Goal: Transaction & Acquisition: Purchase product/service

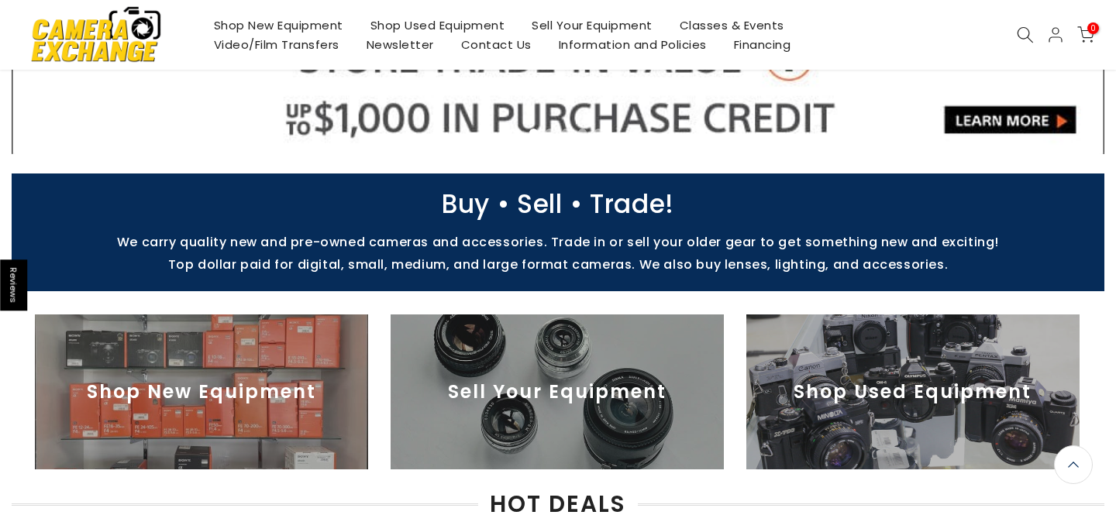
scroll to position [449, 0]
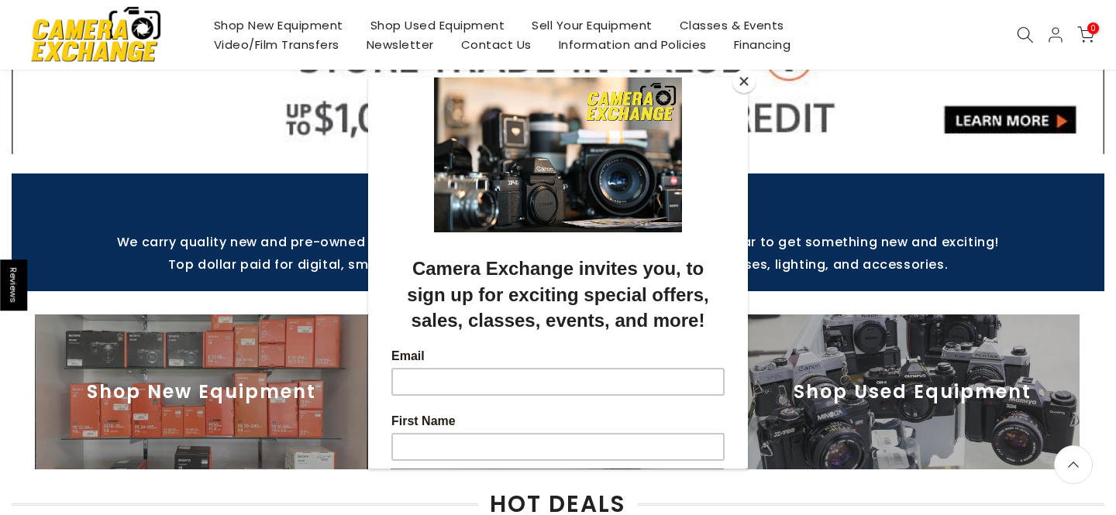
click at [746, 90] on button "Close" at bounding box center [743, 81] width 23 height 23
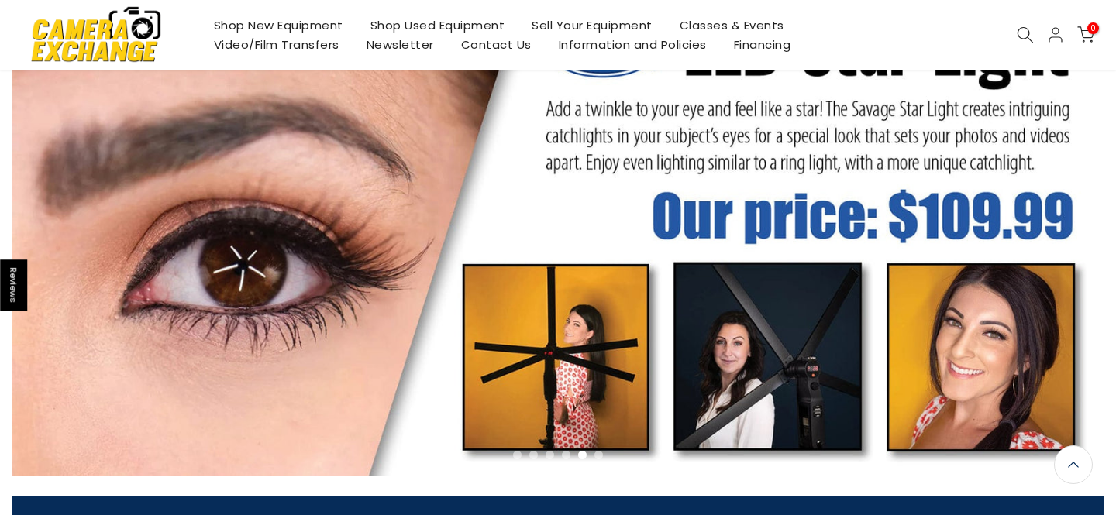
scroll to position [0, 0]
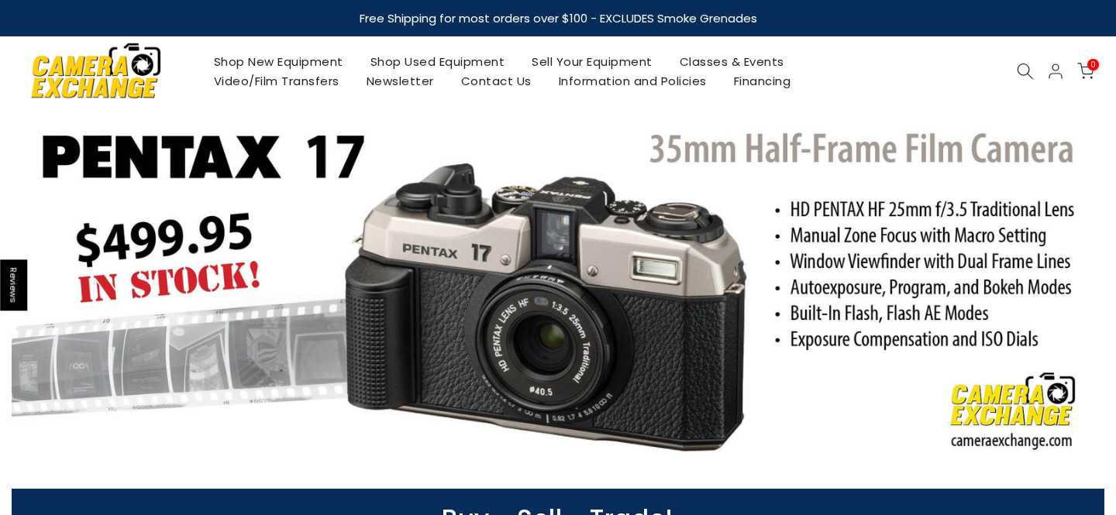
click at [397, 57] on link "Shop Used Equipment" at bounding box center [437, 61] width 162 height 19
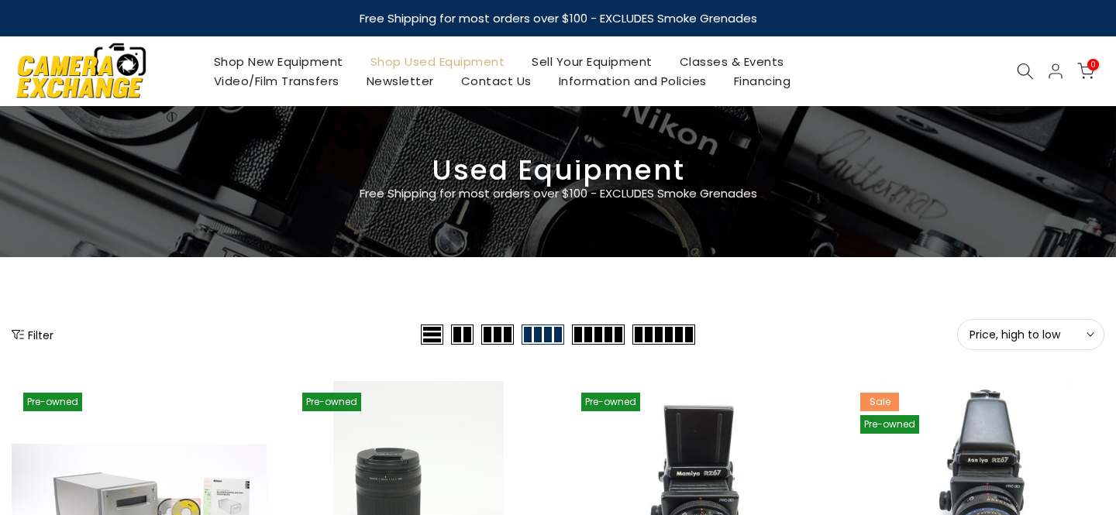
scroll to position [125, 0]
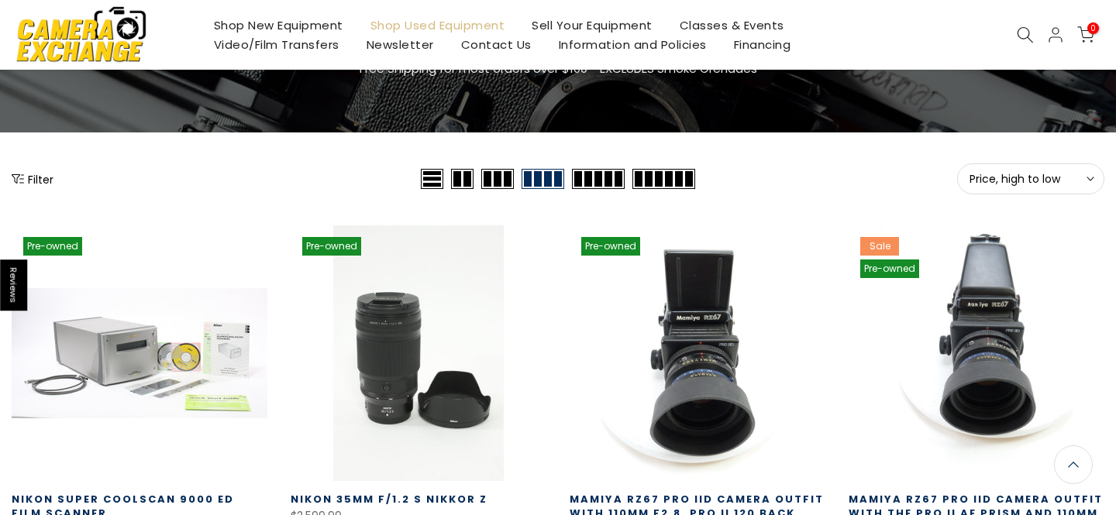
click at [38, 181] on button "Filter" at bounding box center [33, 178] width 42 height 15
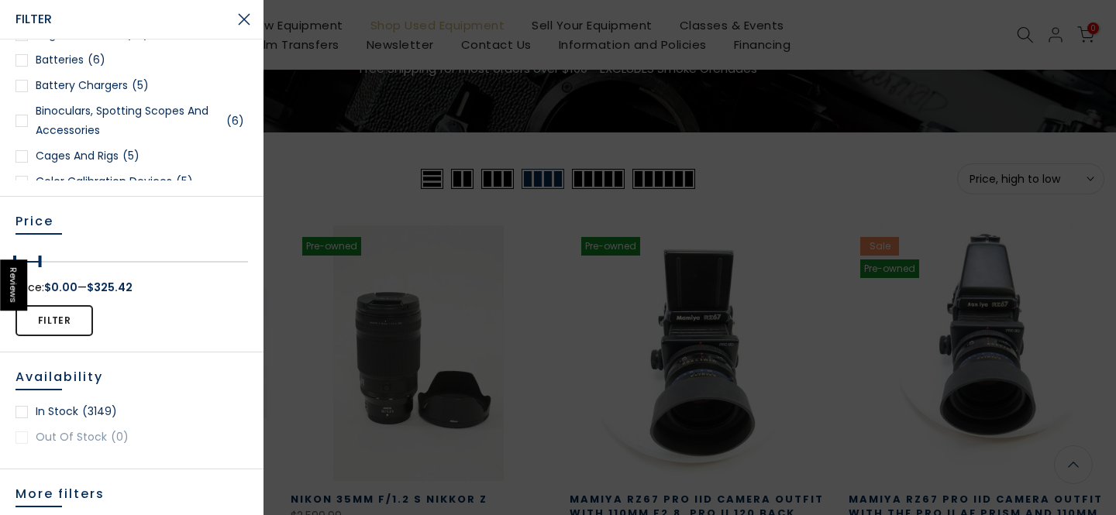
drag, startPoint x: 245, startPoint y: 264, endPoint x: 43, endPoint y: 278, distance: 202.7
click at [42, 277] on div "Filter Price: $0.00 — $325.42" at bounding box center [131, 303] width 232 height 82
click at [23, 414] on div at bounding box center [21, 412] width 12 height 12
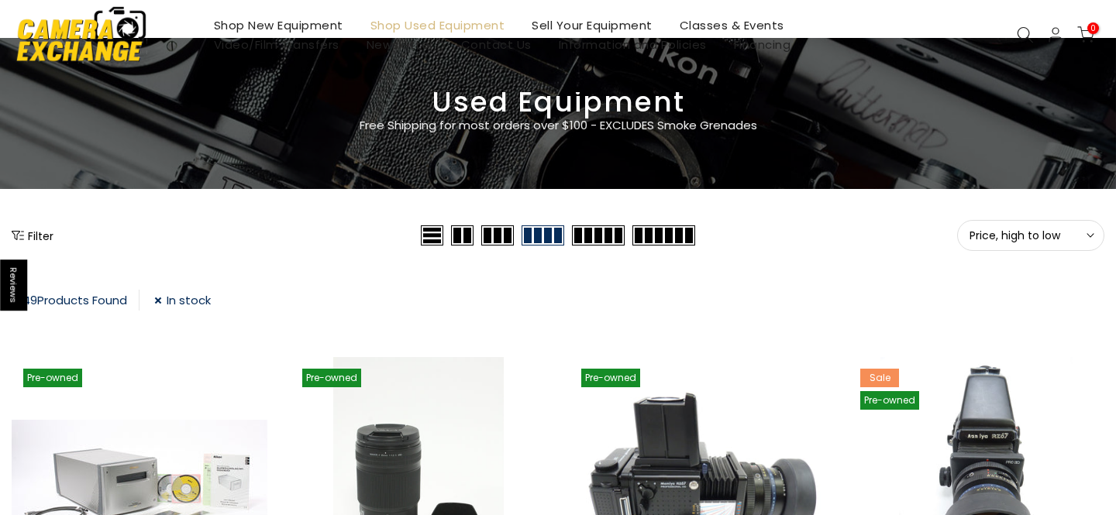
scroll to position [29, 0]
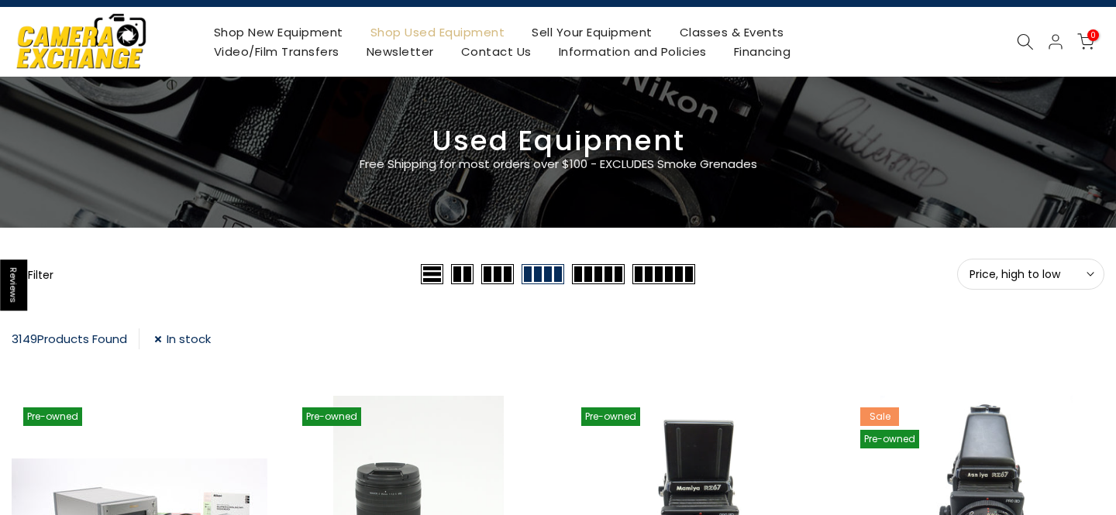
click at [1024, 269] on span "Price, high to low" at bounding box center [1030, 274] width 122 height 14
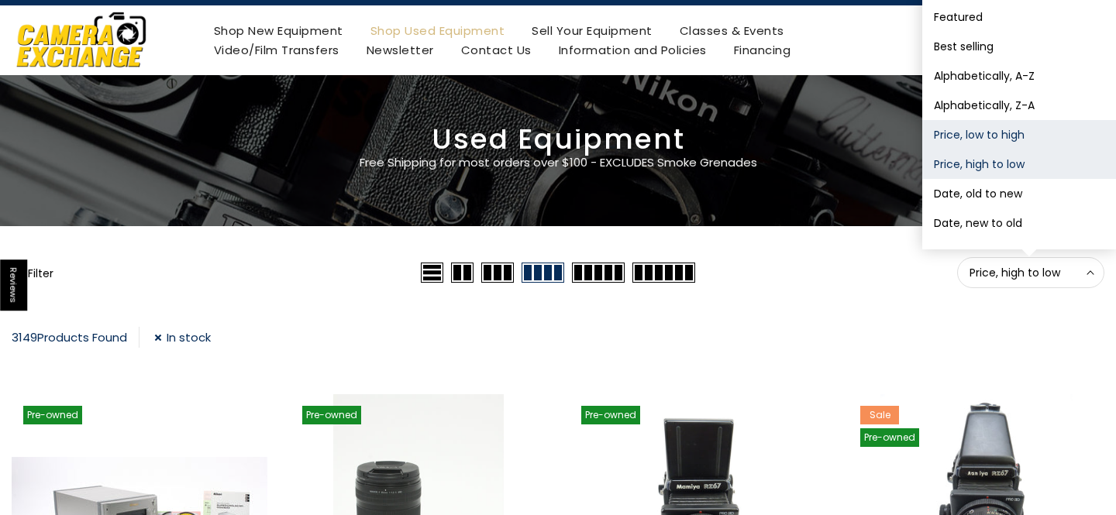
click at [989, 136] on button "Price, low to high" at bounding box center [1019, 134] width 194 height 29
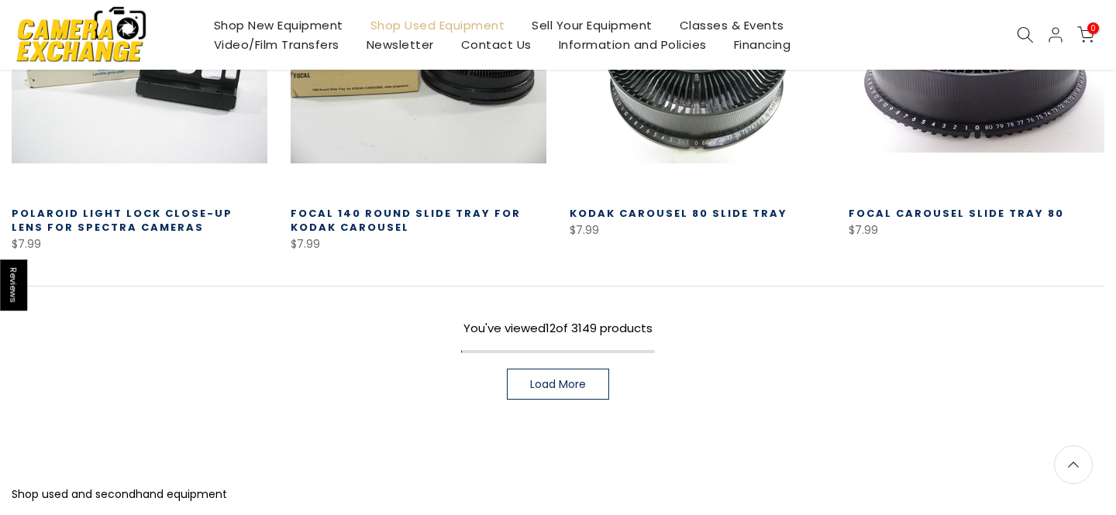
scroll to position [1326, 0]
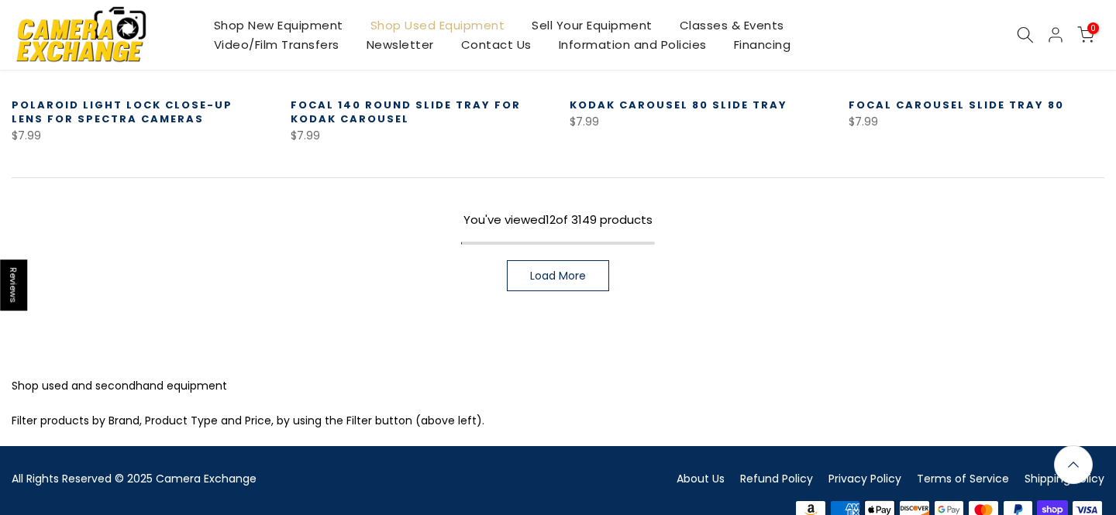
click at [580, 260] on link "Load More" at bounding box center [558, 275] width 102 height 31
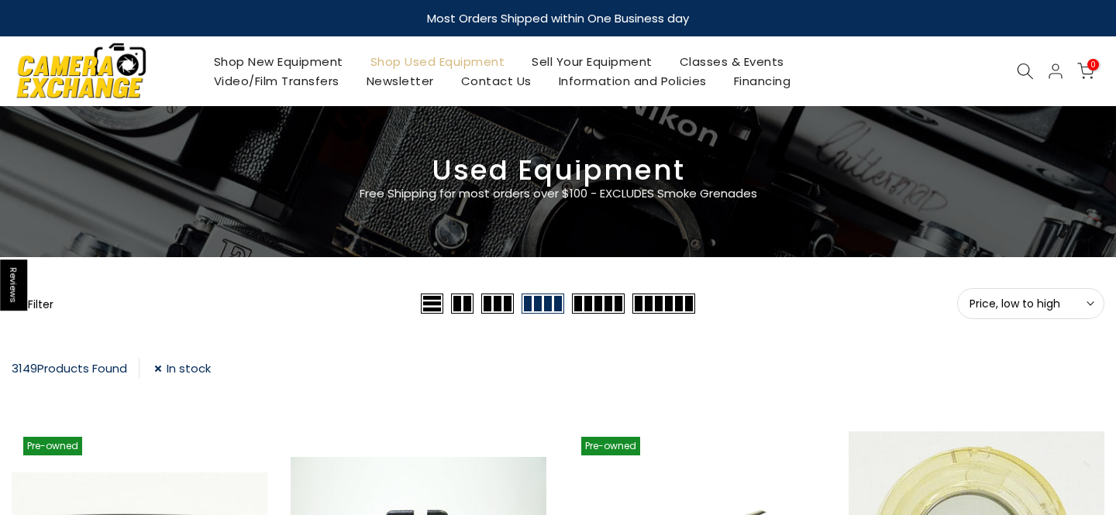
click at [50, 308] on button "Filter" at bounding box center [33, 303] width 42 height 15
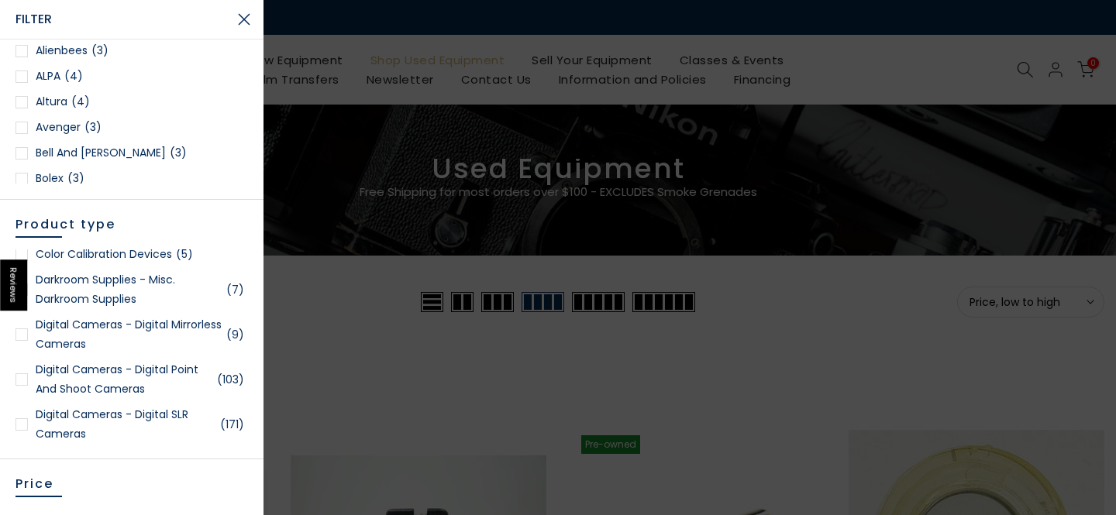
scroll to position [517, 0]
click at [20, 383] on div at bounding box center [21, 380] width 12 height 12
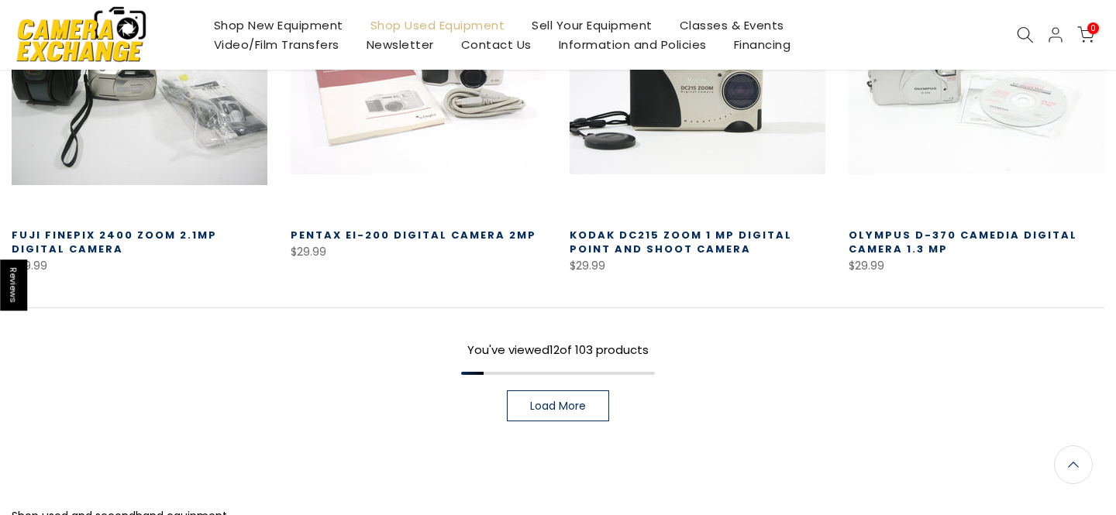
scroll to position [1155, 0]
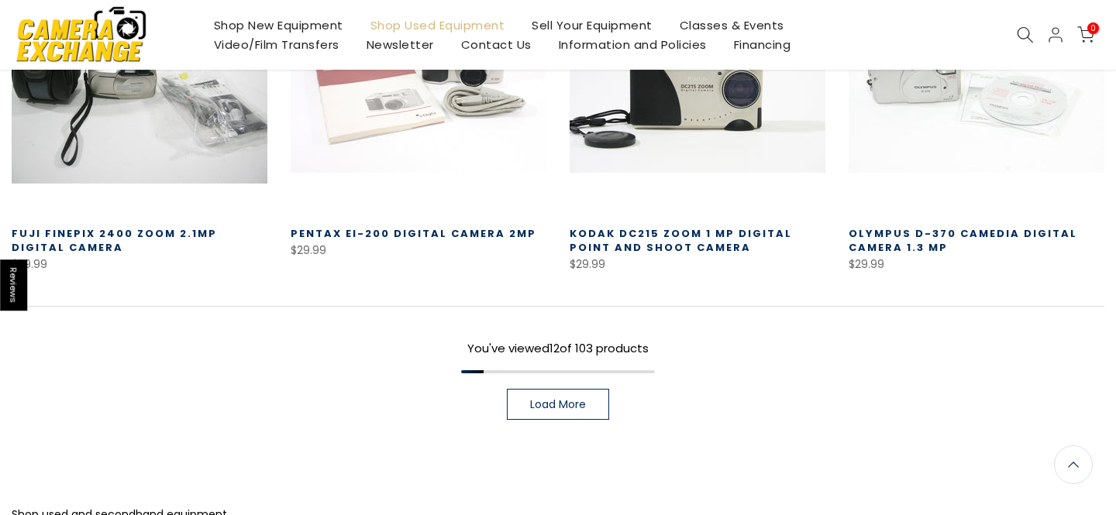
click at [517, 403] on link "Load More" at bounding box center [558, 404] width 102 height 31
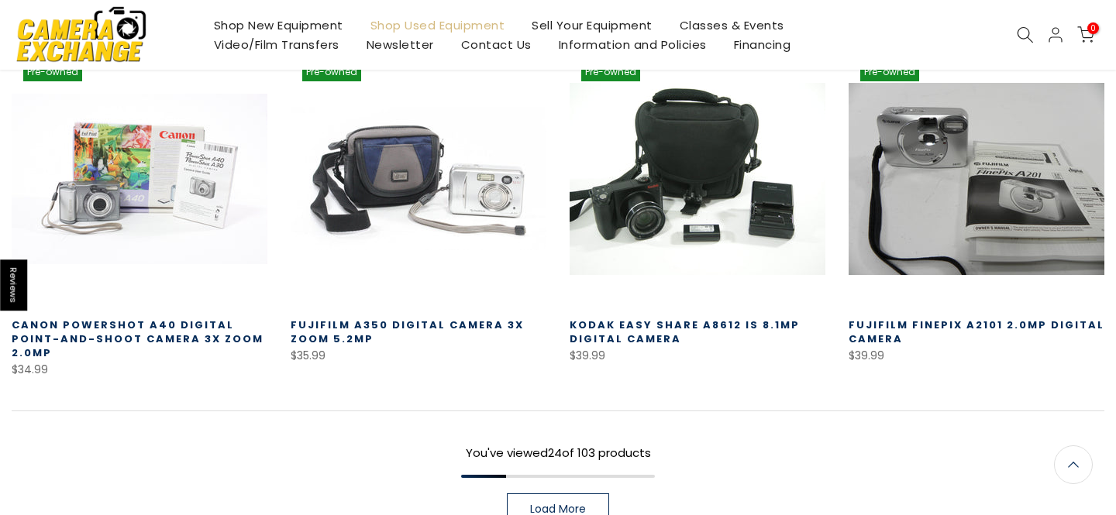
scroll to position [2093, 0]
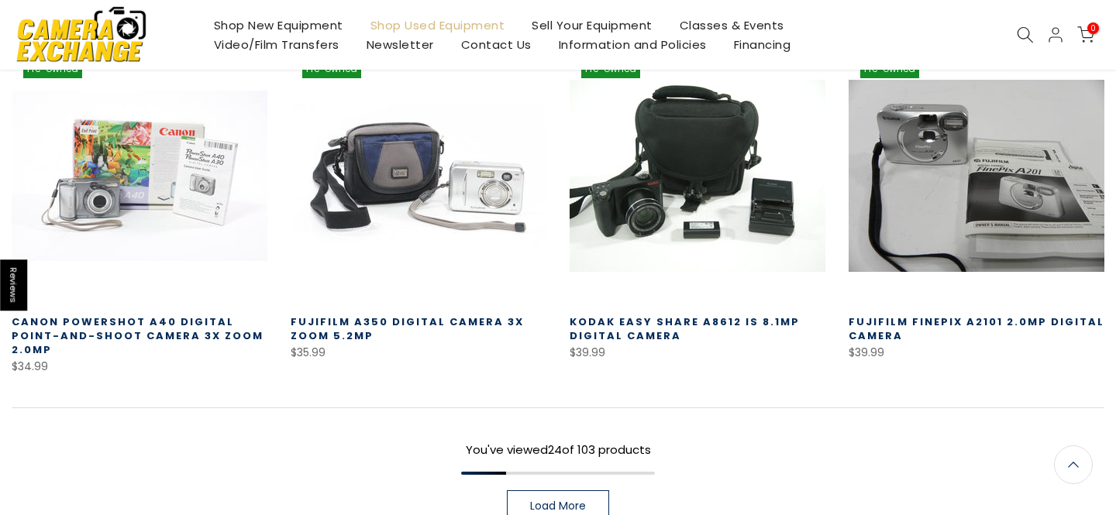
click at [555, 500] on span "Load More" at bounding box center [558, 505] width 56 height 11
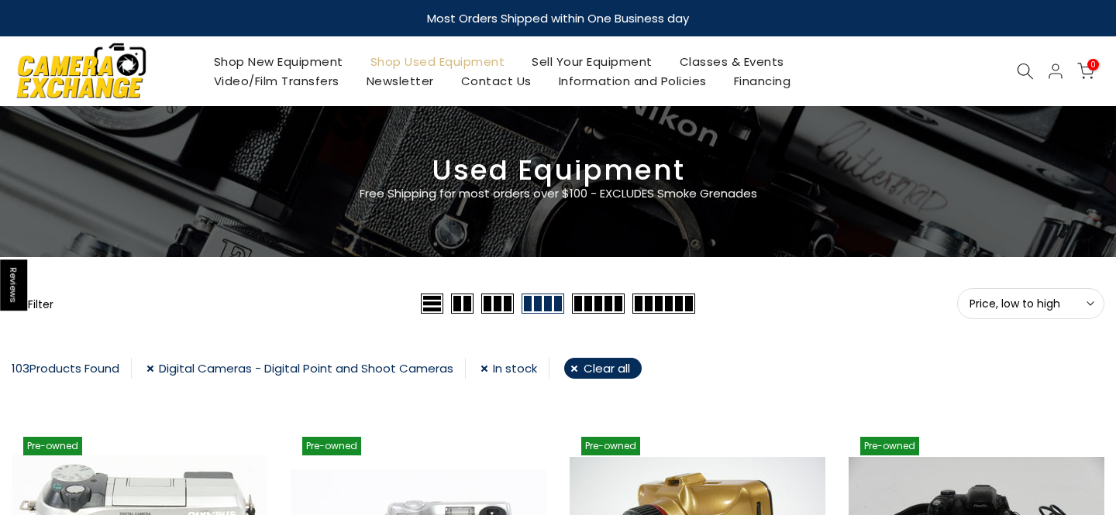
click at [1029, 297] on span "Price, low to high" at bounding box center [1030, 304] width 122 height 14
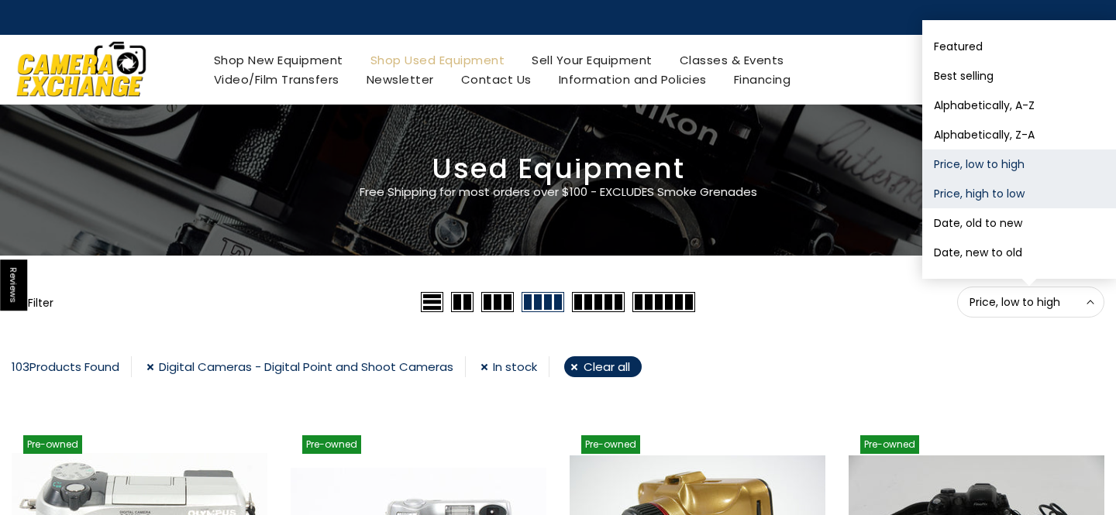
click at [1024, 195] on button "Price, high to low" at bounding box center [1019, 193] width 194 height 29
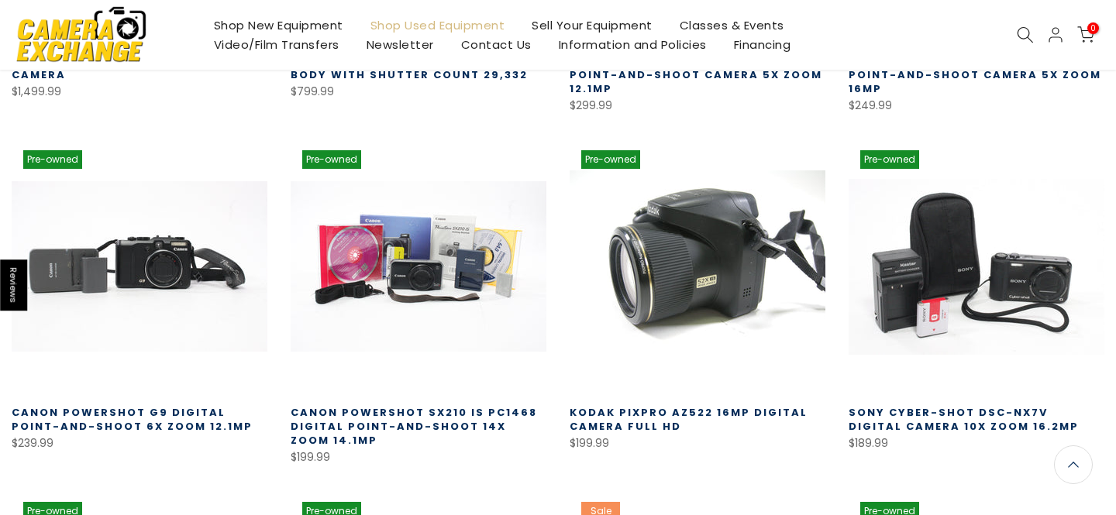
scroll to position [635, 0]
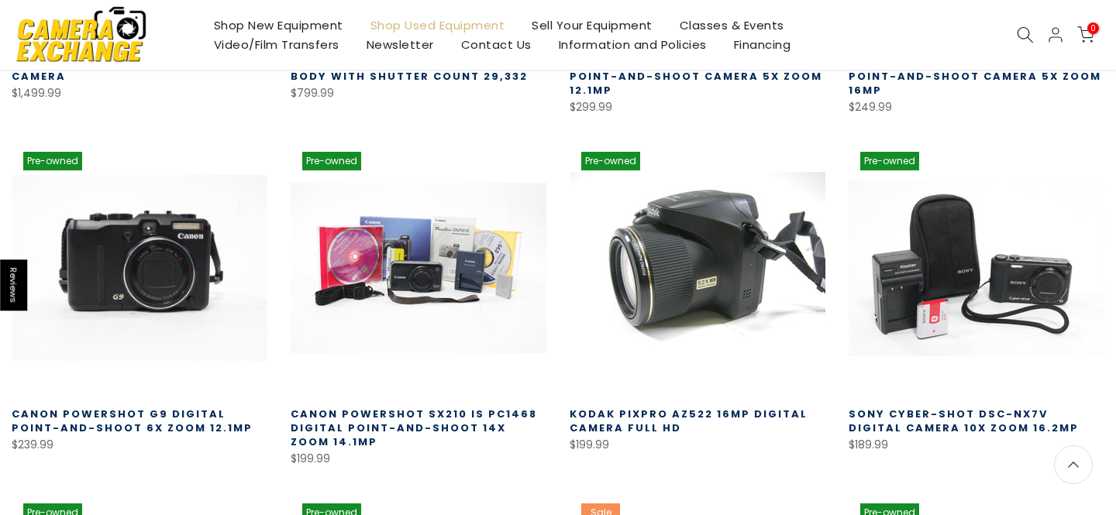
click at [156, 286] on link at bounding box center [140, 268] width 256 height 256
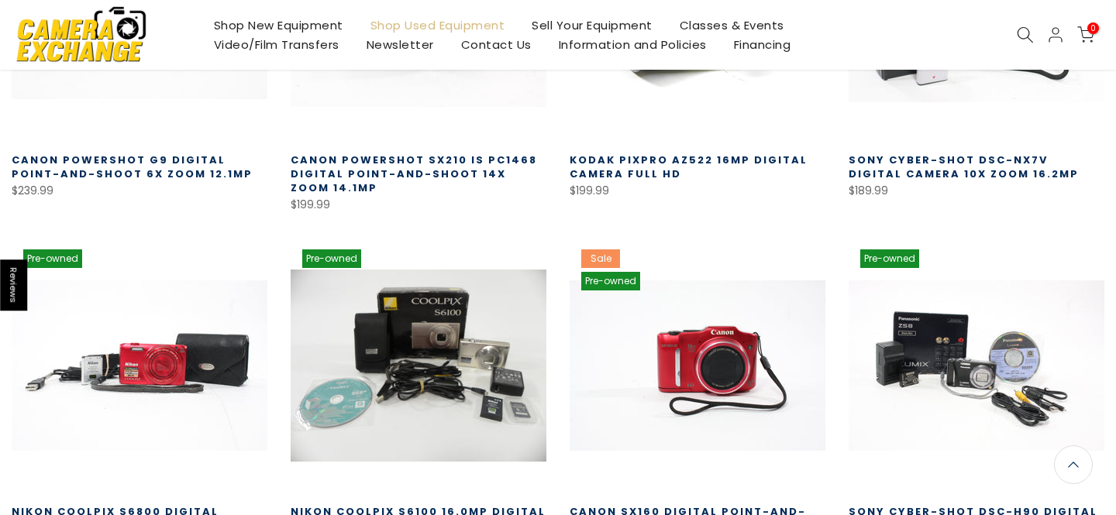
scroll to position [889, 0]
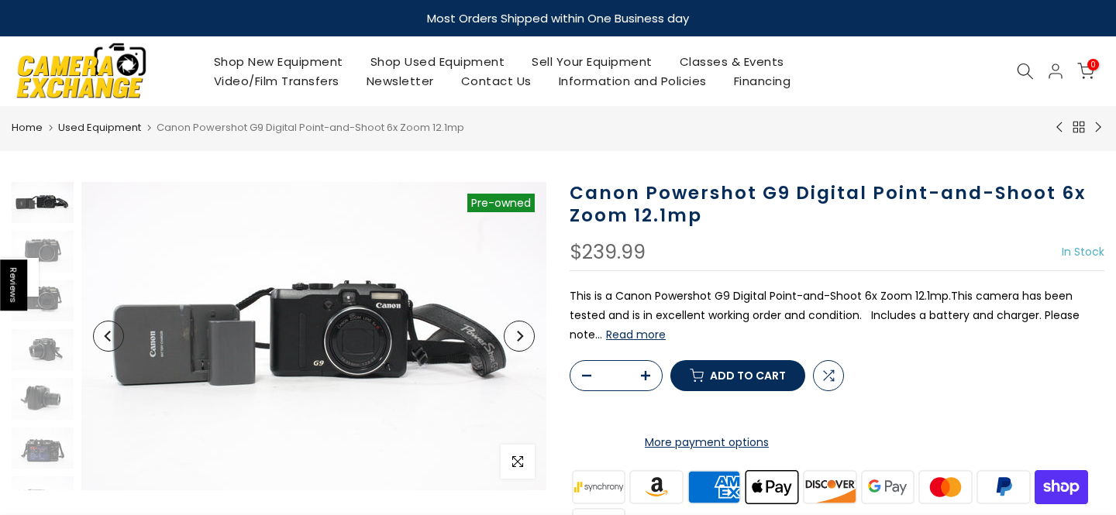
click at [528, 341] on button "Next" at bounding box center [519, 336] width 31 height 31
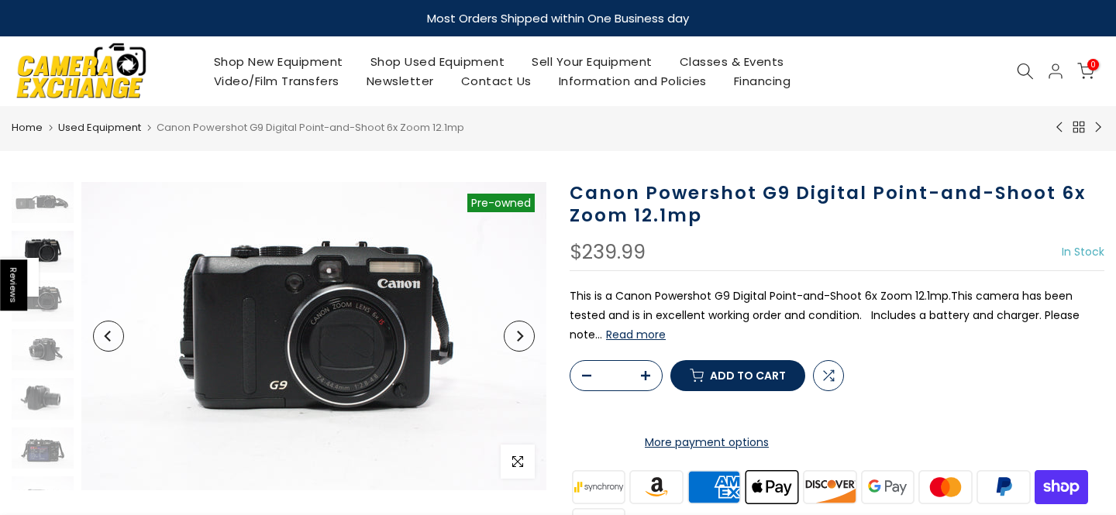
click at [524, 342] on button "Next" at bounding box center [519, 336] width 31 height 31
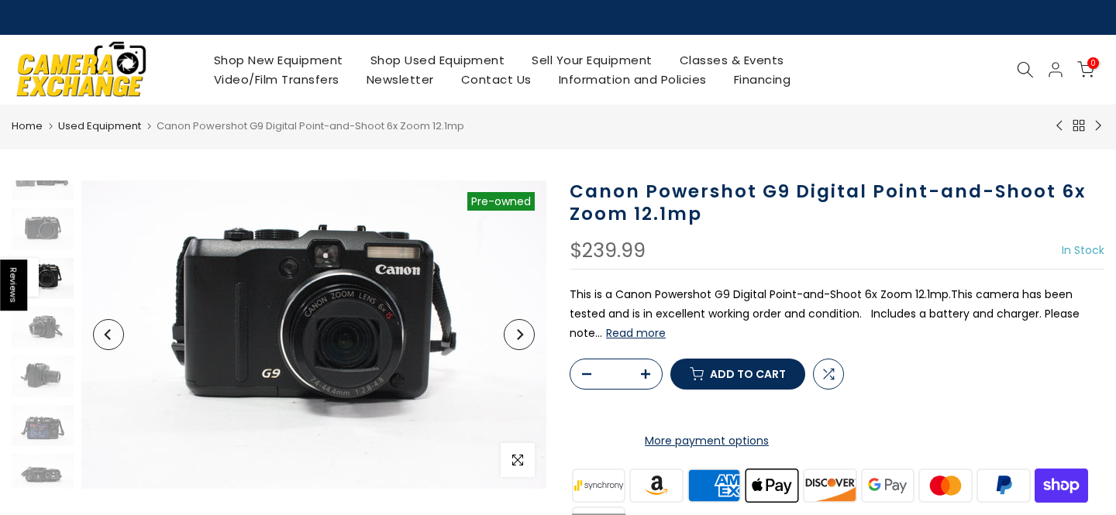
click at [524, 342] on button "Next" at bounding box center [519, 334] width 31 height 31
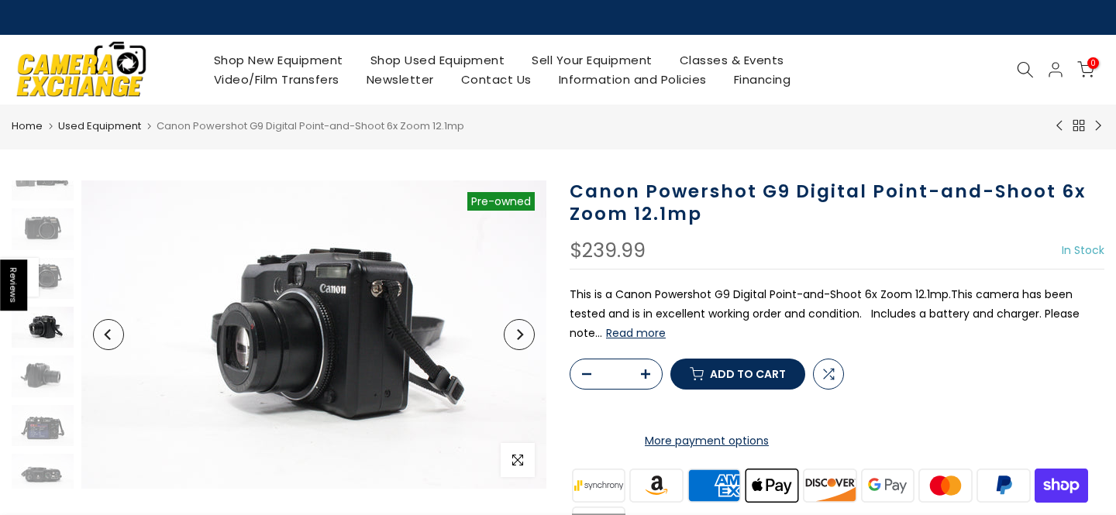
scroll to position [70, 0]
click at [524, 340] on button "Next" at bounding box center [519, 334] width 31 height 31
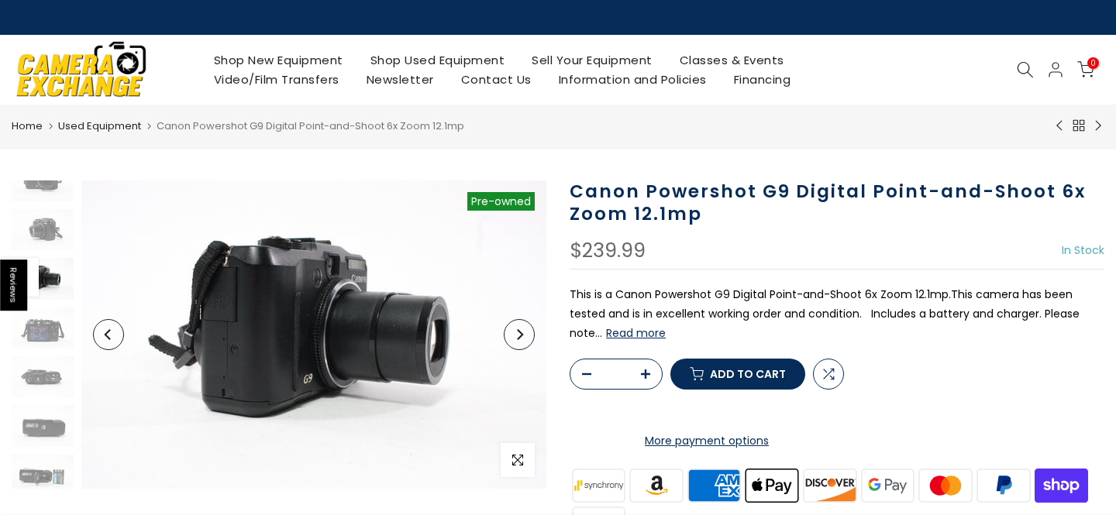
click at [524, 340] on button "Next" at bounding box center [519, 334] width 31 height 31
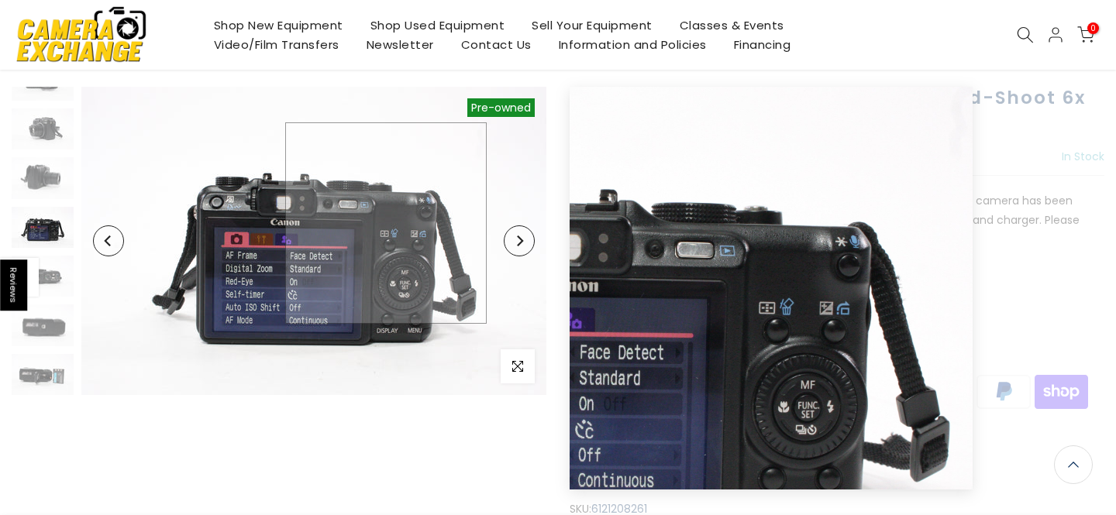
scroll to position [100, 0]
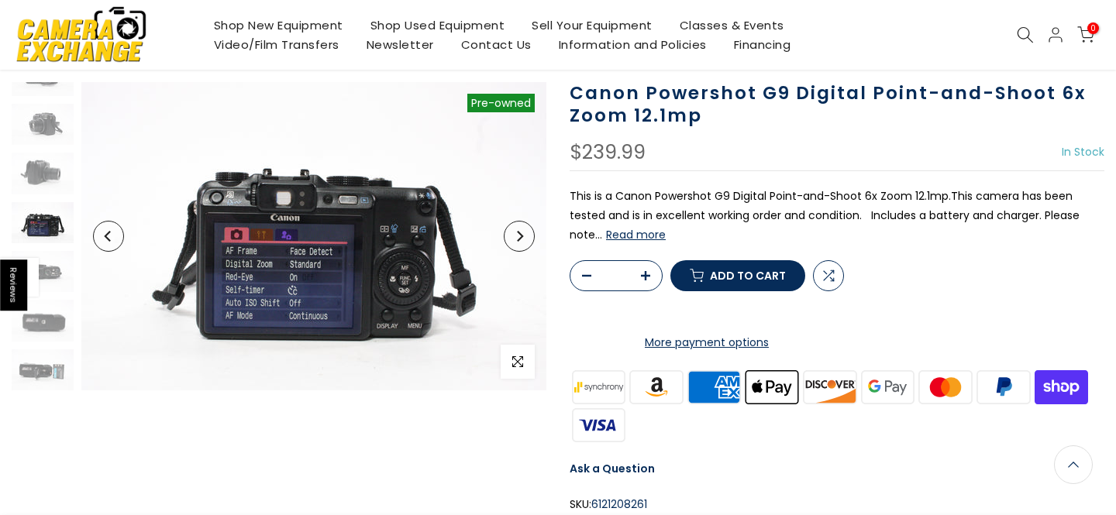
click at [1006, 334] on form "* Compare Add to cart More payment options This item is a recurring or deferred…" at bounding box center [836, 306] width 535 height 92
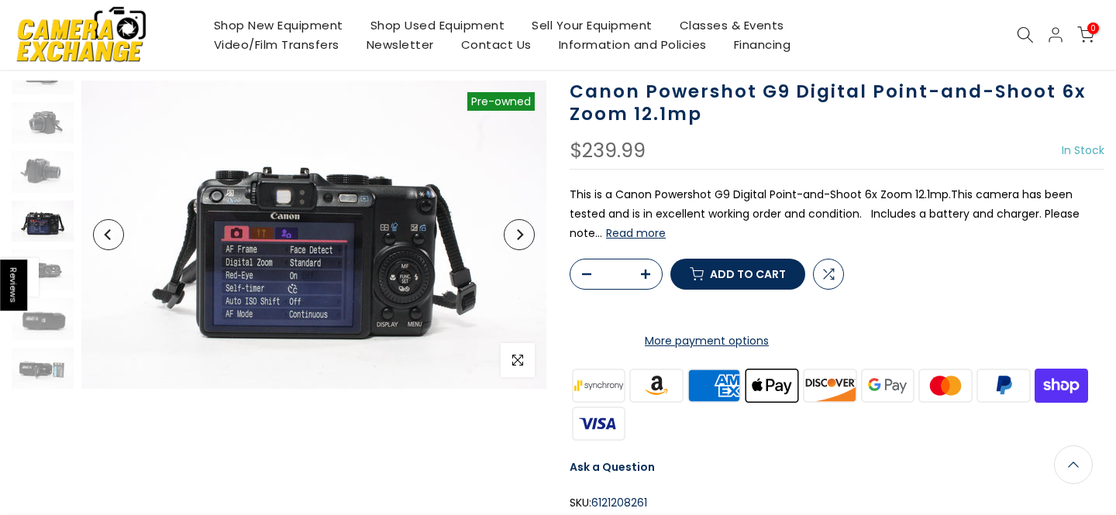
scroll to position [98, 0]
